Goal: Task Accomplishment & Management: Use online tool/utility

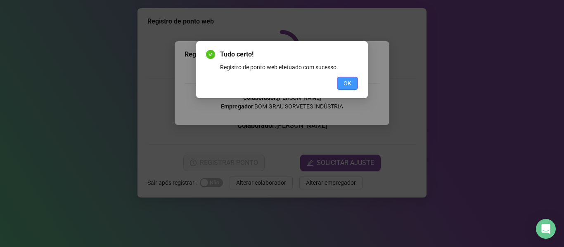
click at [351, 85] on span "OK" at bounding box center [348, 83] width 8 height 9
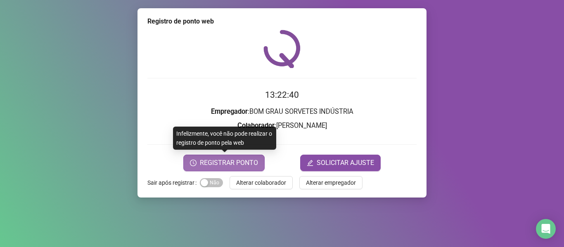
drag, startPoint x: 217, startPoint y: 159, endPoint x: 221, endPoint y: 163, distance: 6.1
click at [221, 163] on span "REGISTRAR PONTO" at bounding box center [229, 163] width 58 height 10
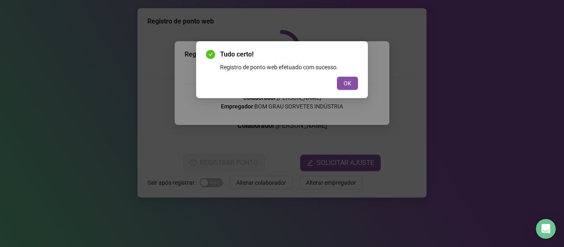
click at [423, 29] on div "Tudo certo! Registro de ponto web efetuado com sucesso. OK" at bounding box center [282, 123] width 564 height 247
drag, startPoint x: 423, startPoint y: 29, endPoint x: 394, endPoint y: 61, distance: 43.9
click at [397, 59] on div "Tudo certo! Registro de ponto web efetuado com sucesso. OK" at bounding box center [282, 123] width 564 height 247
click at [350, 83] on span "OK" at bounding box center [348, 83] width 8 height 9
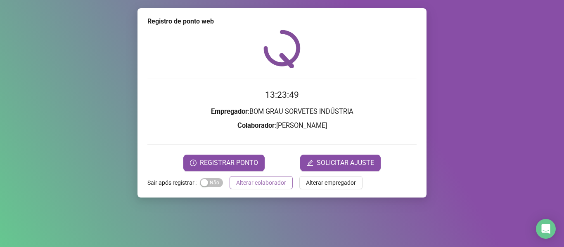
click at [259, 183] on span "Alterar colaborador" at bounding box center [261, 182] width 50 height 9
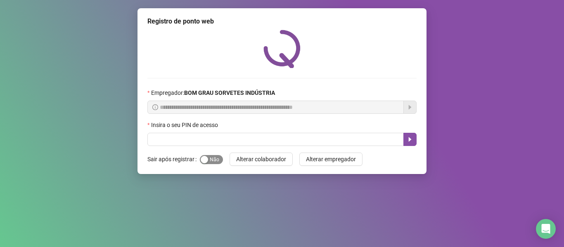
click at [213, 162] on span "Sim Não" at bounding box center [211, 159] width 23 height 9
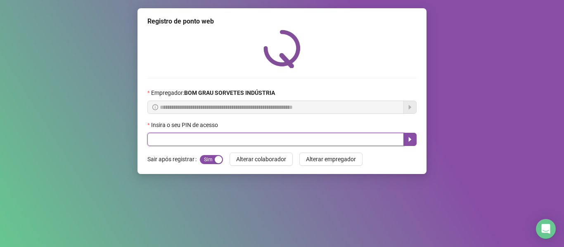
click at [212, 142] on input "text" at bounding box center [275, 139] width 257 height 13
click at [220, 135] on input "text" at bounding box center [275, 139] width 257 height 13
type input "*****"
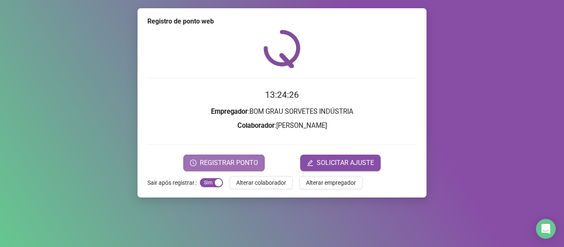
click at [250, 165] on span "REGISTRAR PONTO" at bounding box center [229, 163] width 58 height 10
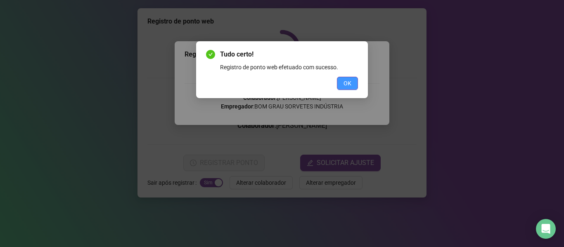
drag, startPoint x: 350, startPoint y: 83, endPoint x: 362, endPoint y: 86, distance: 12.3
click at [352, 85] on button "OK" at bounding box center [347, 83] width 21 height 13
